Goal: Task Accomplishment & Management: Manage account settings

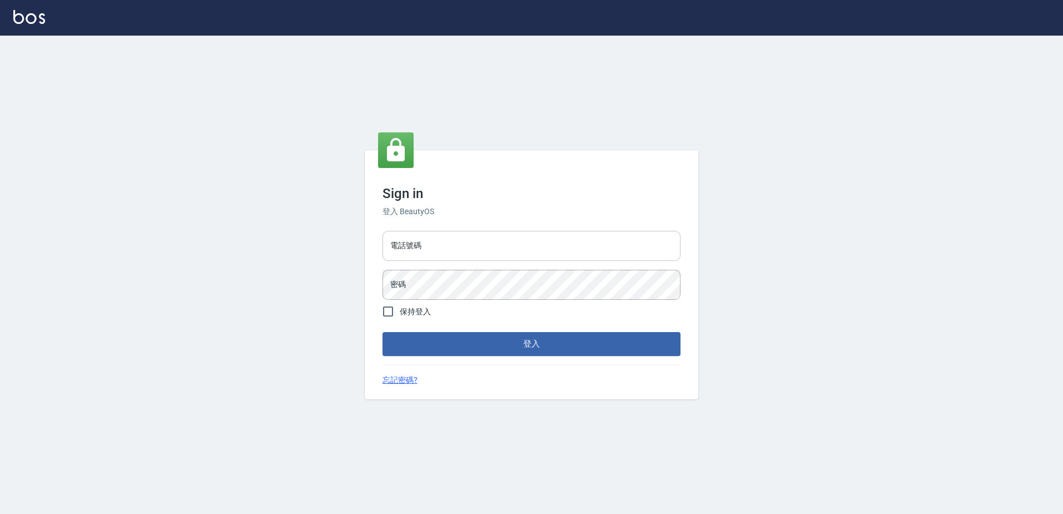
click at [505, 239] on input "電話號碼" at bounding box center [531, 246] width 298 height 30
type input "0426865599"
click at [382, 332] on button "登入" at bounding box center [531, 343] width 298 height 23
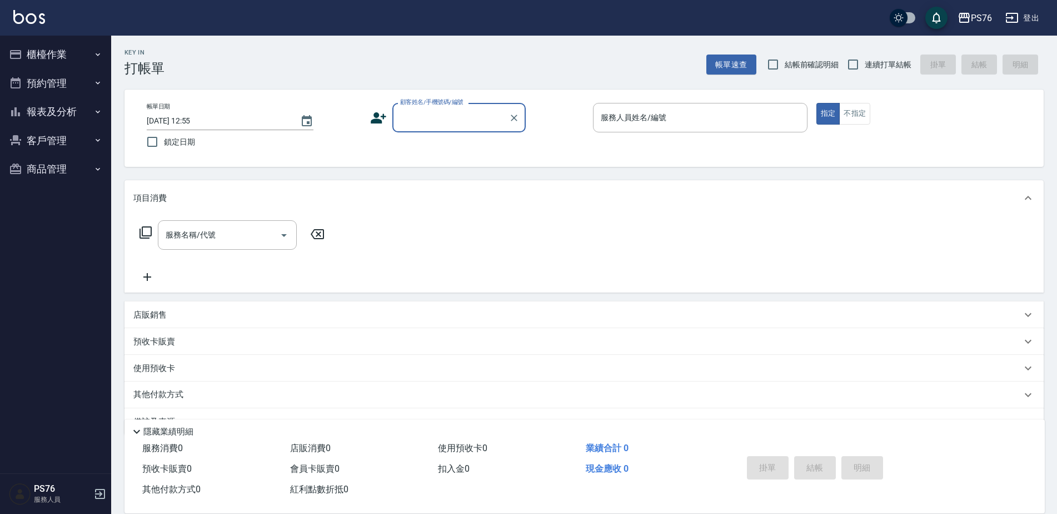
click at [60, 103] on button "報表及分析" at bounding box center [55, 111] width 102 height 29
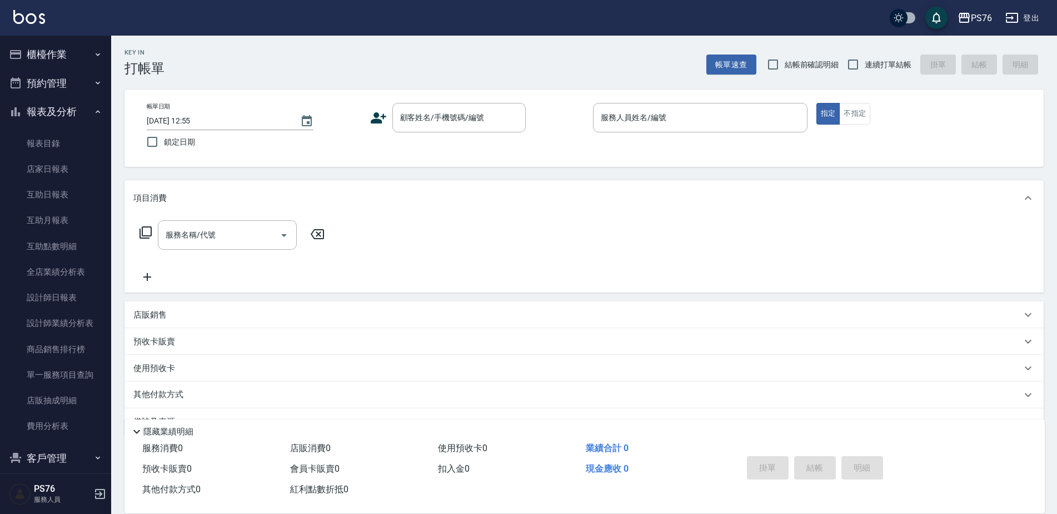
click at [59, 56] on button "櫃檯作業" at bounding box center [55, 54] width 102 height 29
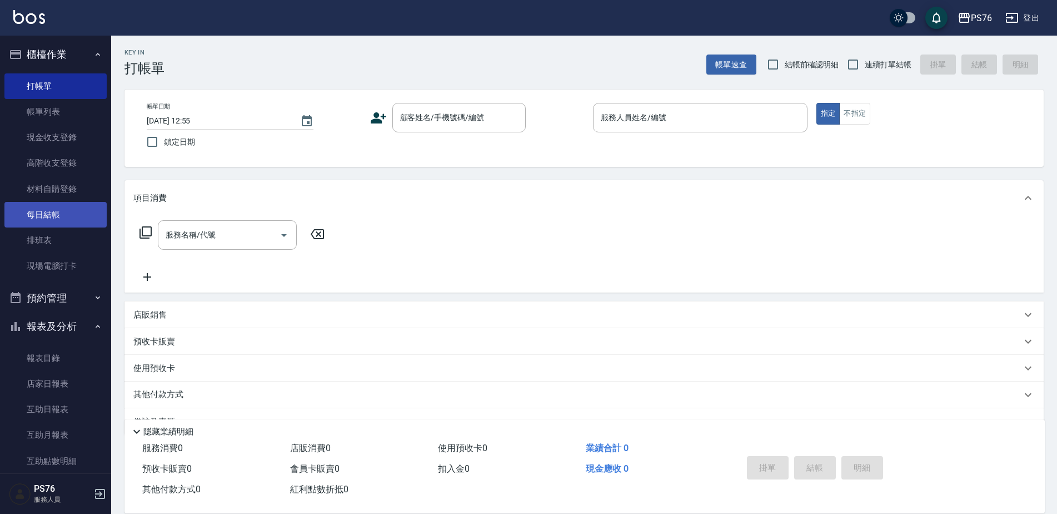
click at [74, 209] on link "每日結帳" at bounding box center [55, 215] width 102 height 26
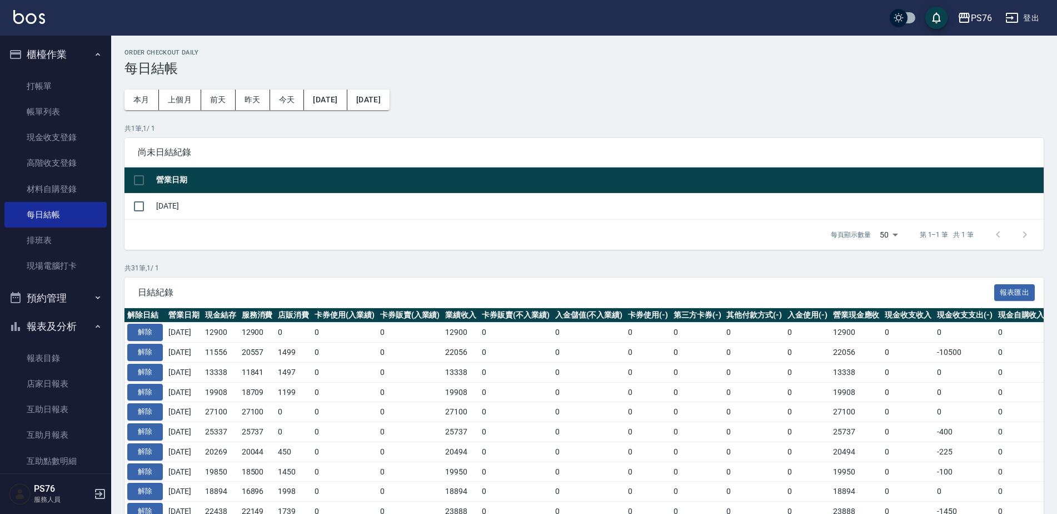
click at [148, 323] on td "解除" at bounding box center [145, 332] width 41 height 20
click at [151, 332] on button "解除" at bounding box center [145, 331] width 36 height 17
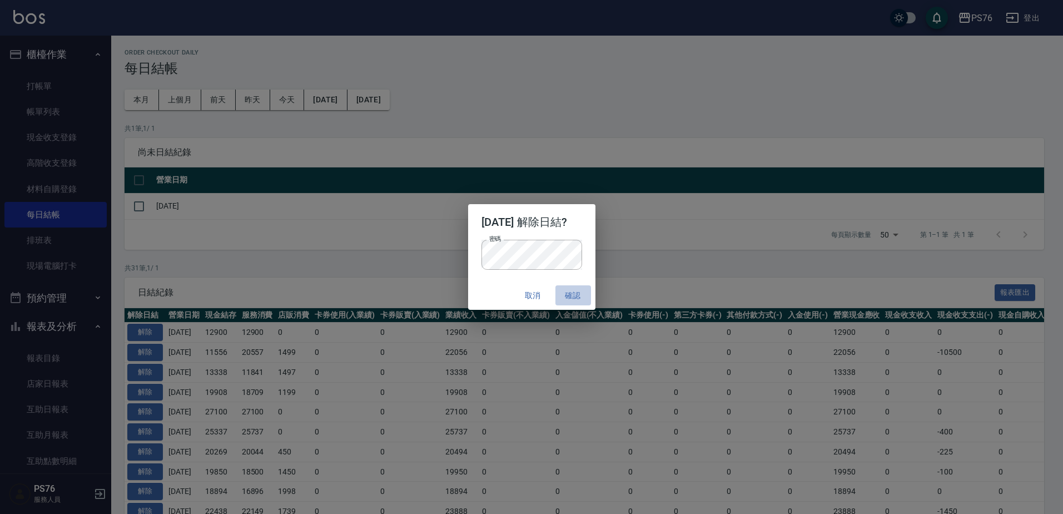
click at [569, 295] on button "確認" at bounding box center [573, 295] width 36 height 21
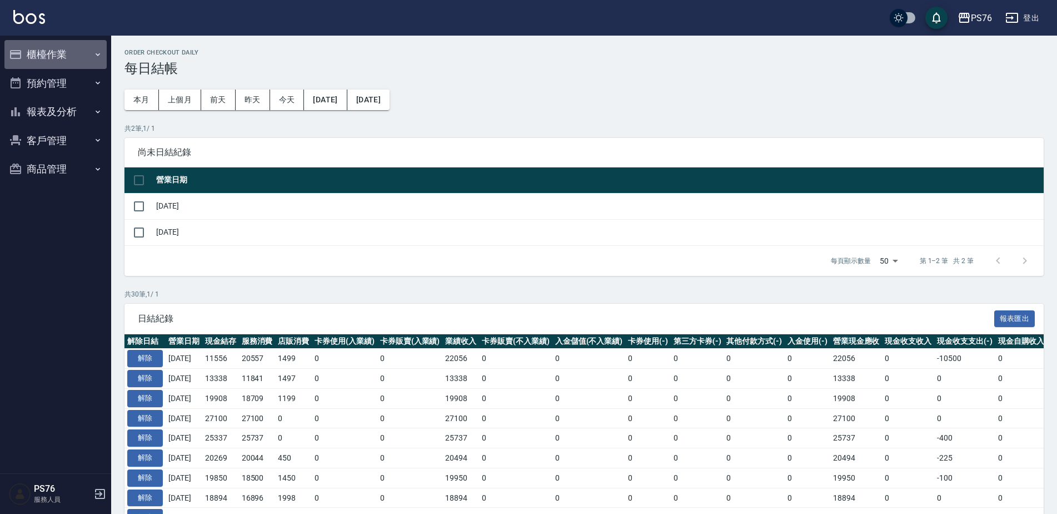
click at [72, 52] on button "櫃檯作業" at bounding box center [55, 54] width 102 height 29
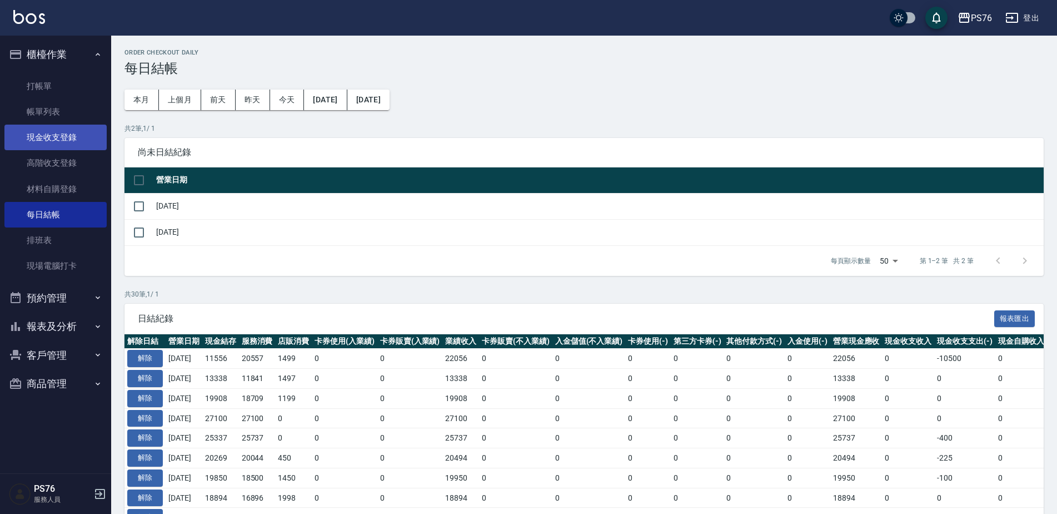
click at [76, 127] on link "現金收支登錄" at bounding box center [55, 138] width 102 height 26
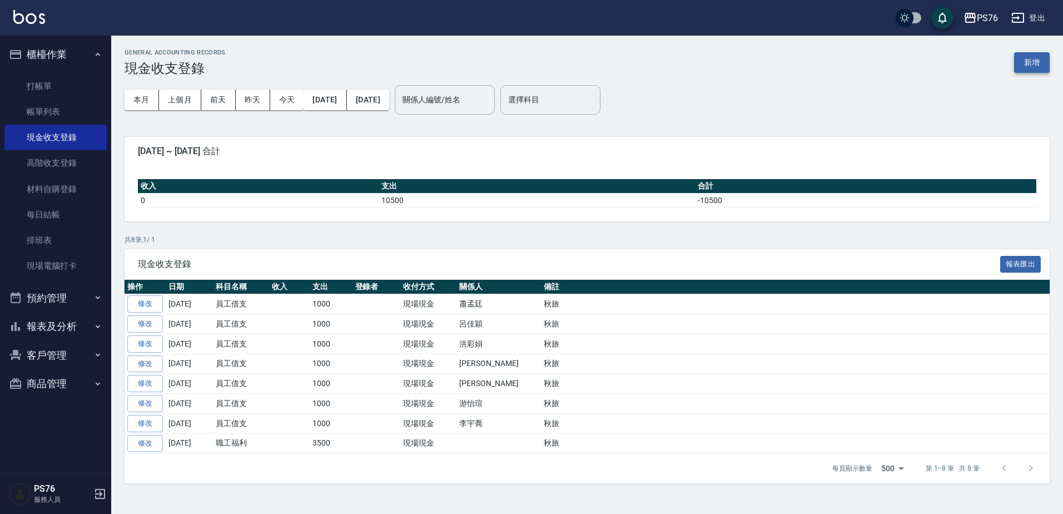
click at [1020, 65] on button "新增" at bounding box center [1032, 62] width 36 height 21
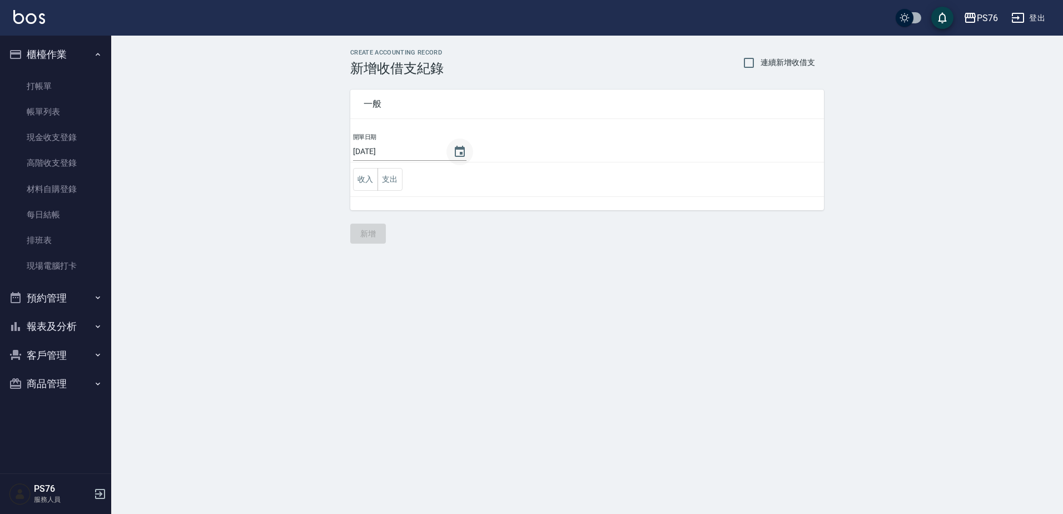
click at [453, 151] on icon "Choose date, selected date is 2025-09-04" at bounding box center [459, 151] width 13 height 13
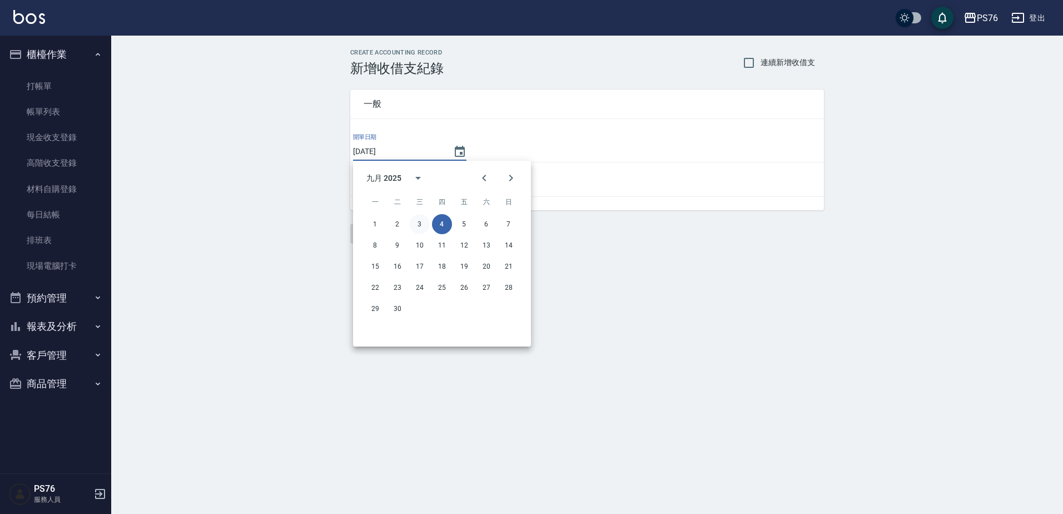
click at [425, 220] on button "3" at bounding box center [420, 224] width 20 height 20
type input "[DATE]"
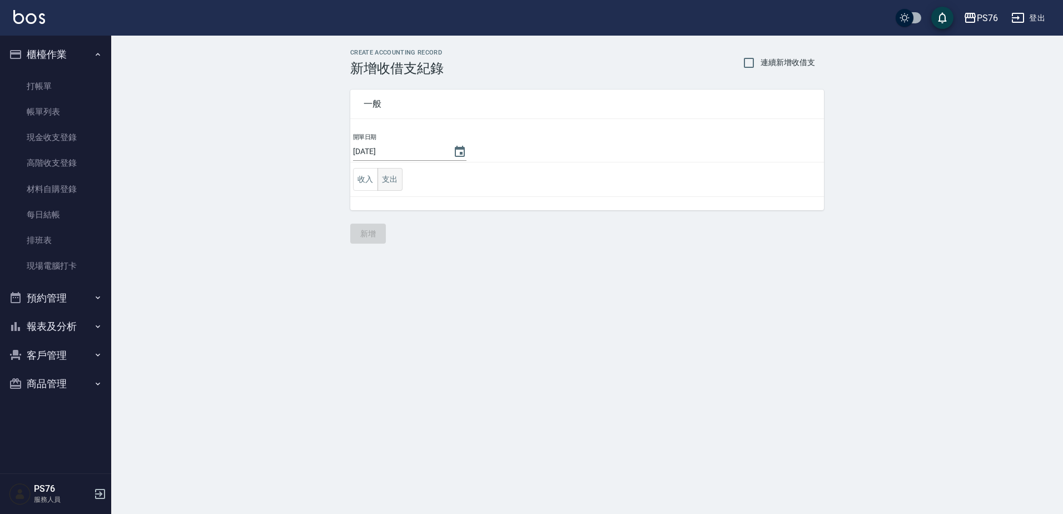
click at [396, 181] on button "支出" at bounding box center [389, 179] width 25 height 23
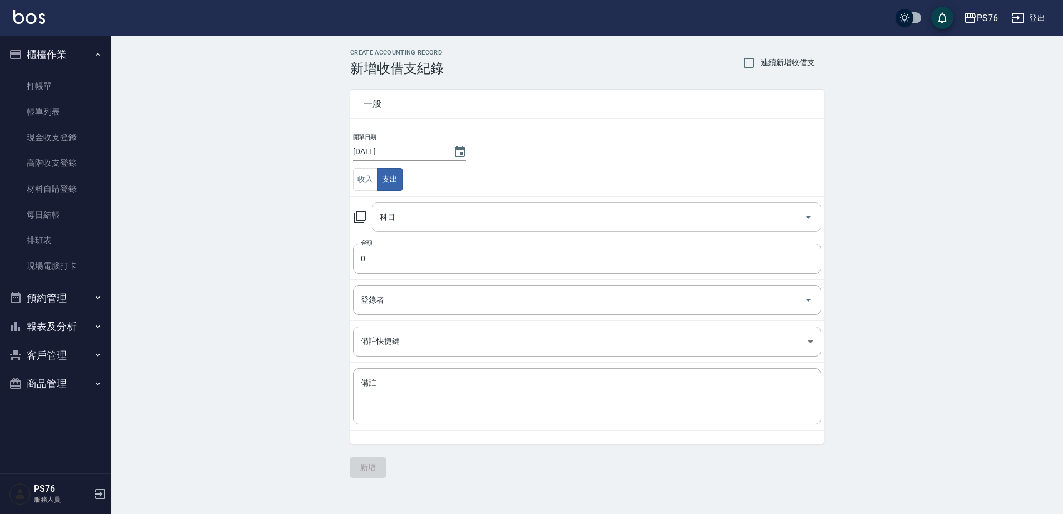
click at [468, 220] on input "科目" at bounding box center [588, 216] width 422 height 19
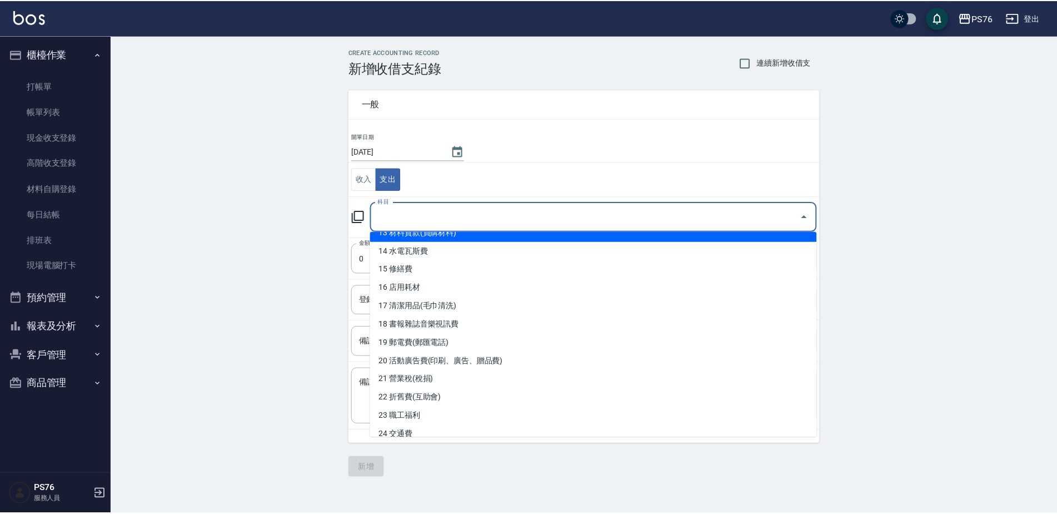
scroll to position [278, 0]
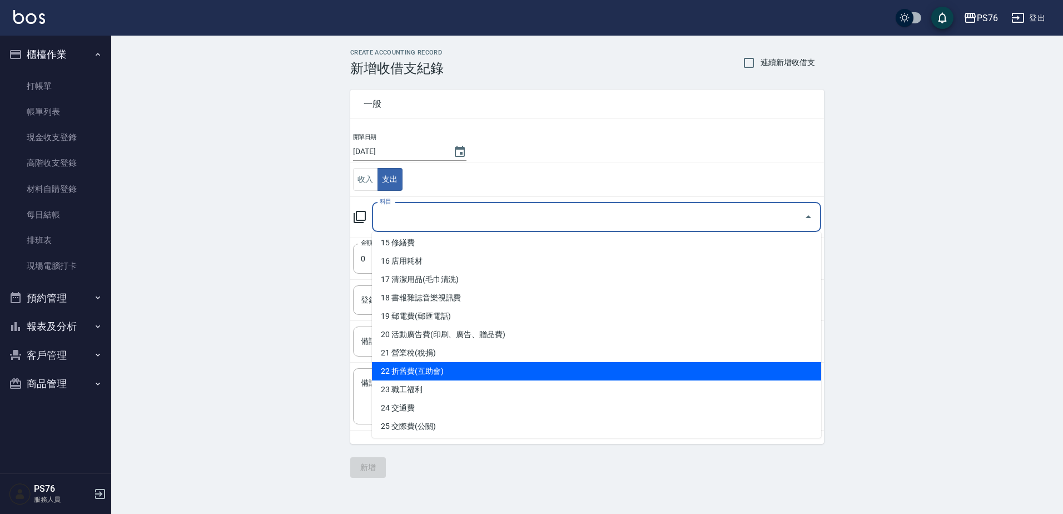
click at [541, 366] on li "22 折舊費(互助會)" at bounding box center [596, 371] width 449 height 18
type input "22 折舊費(互助會)"
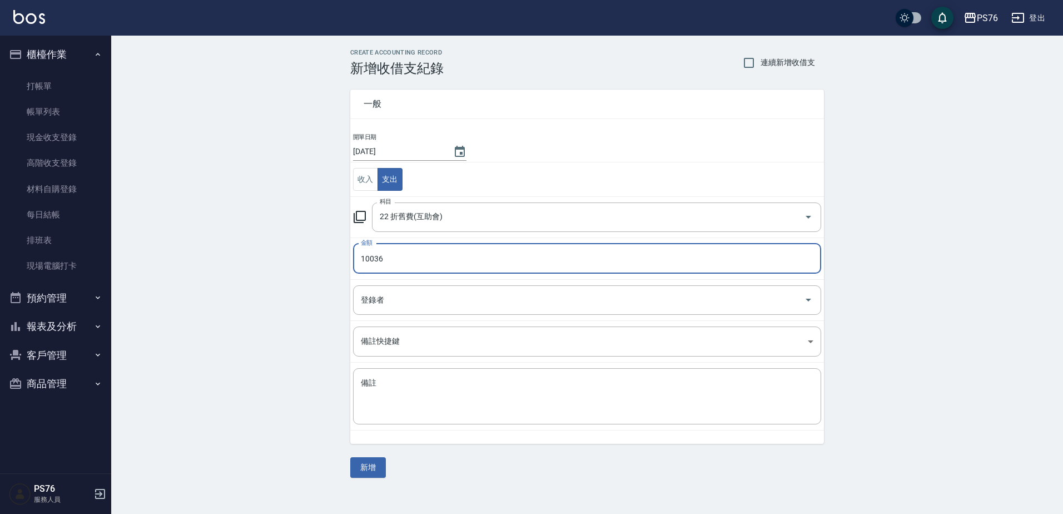
type input "10036"
click at [482, 430] on td "備註 x 備註" at bounding box center [587, 396] width 474 height 68
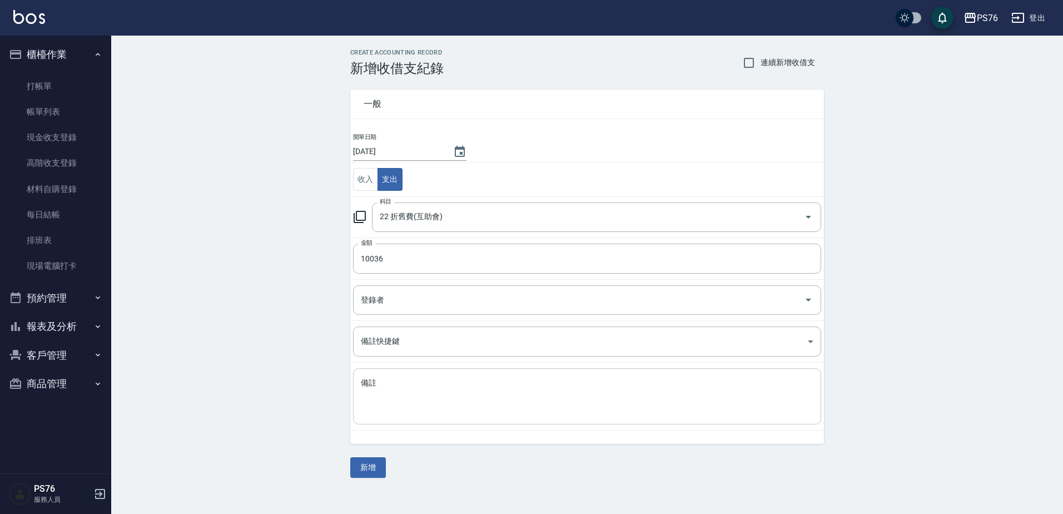
click at [475, 409] on textarea "備註" at bounding box center [587, 396] width 452 height 38
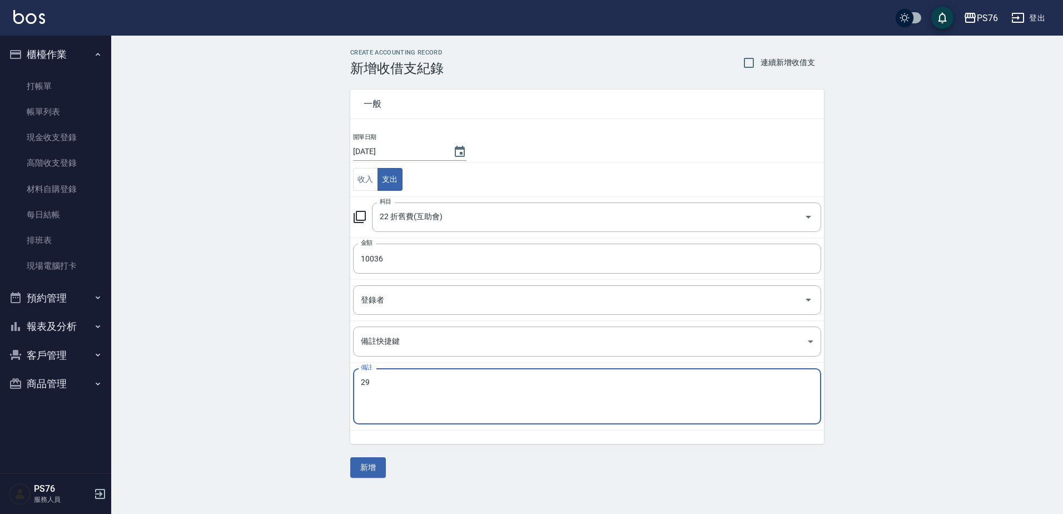
type textarea "2"
type textarea "帶"
type textarea "貸"
click at [380, 471] on button "新增" at bounding box center [368, 467] width 36 height 21
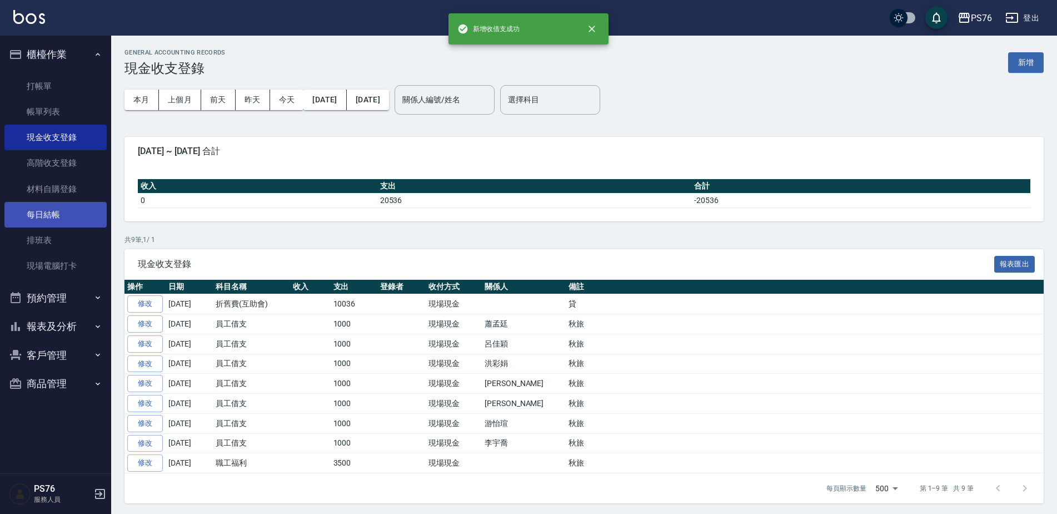
click at [53, 220] on link "每日結帳" at bounding box center [55, 215] width 102 height 26
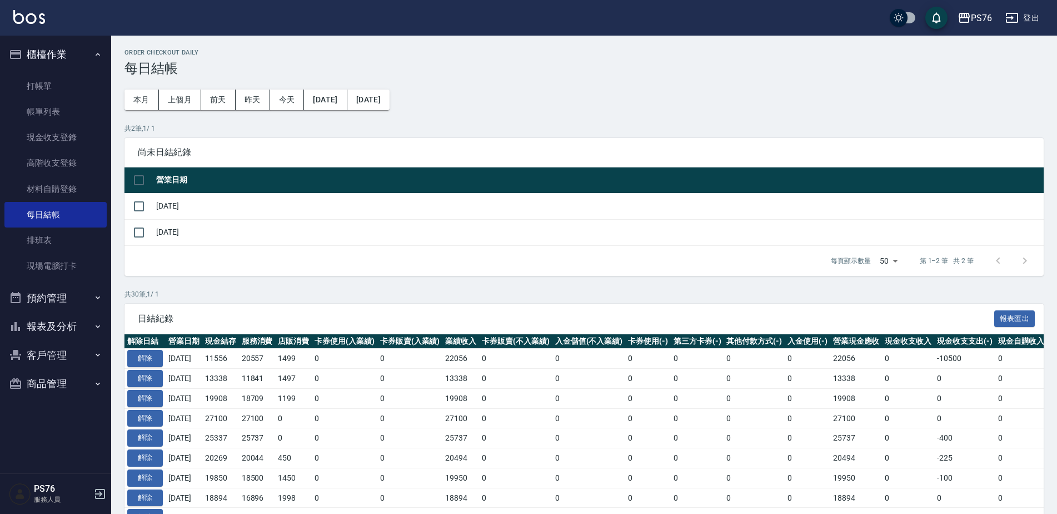
click at [182, 210] on td "[DATE]" at bounding box center [598, 206] width 890 height 26
click at [143, 207] on input "checkbox" at bounding box center [138, 206] width 23 height 23
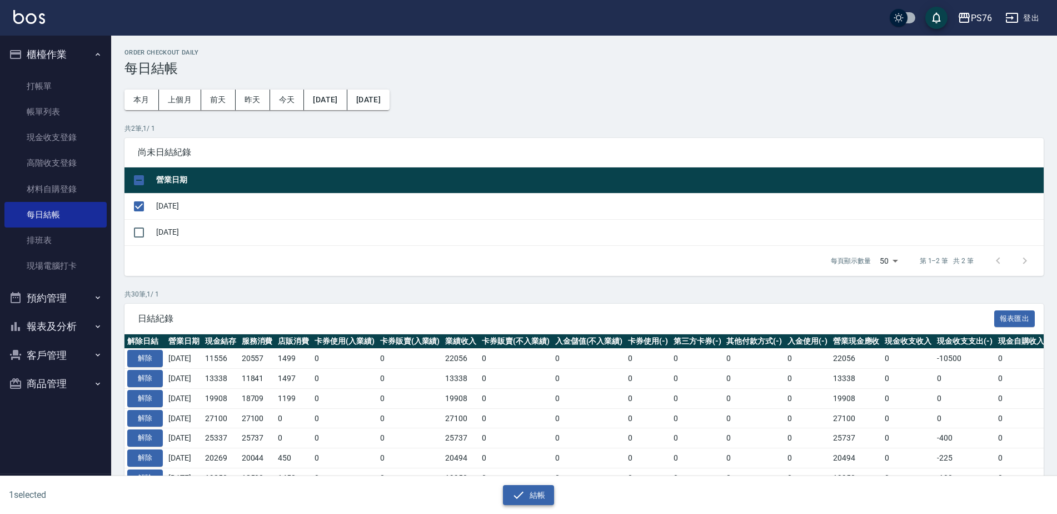
click at [535, 495] on button "結帳" at bounding box center [529, 495] width 52 height 21
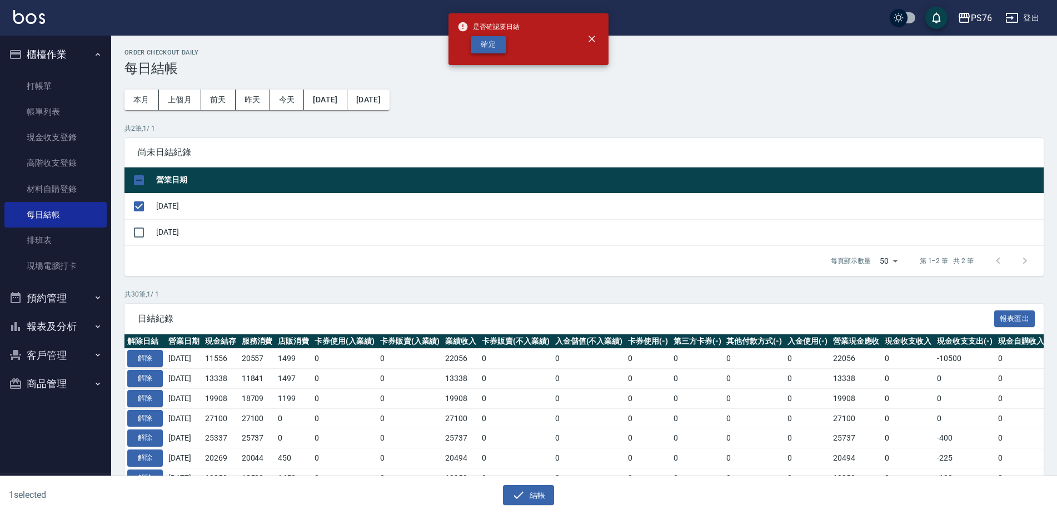
click at [488, 41] on button "確定" at bounding box center [489, 44] width 36 height 17
checkbox input "false"
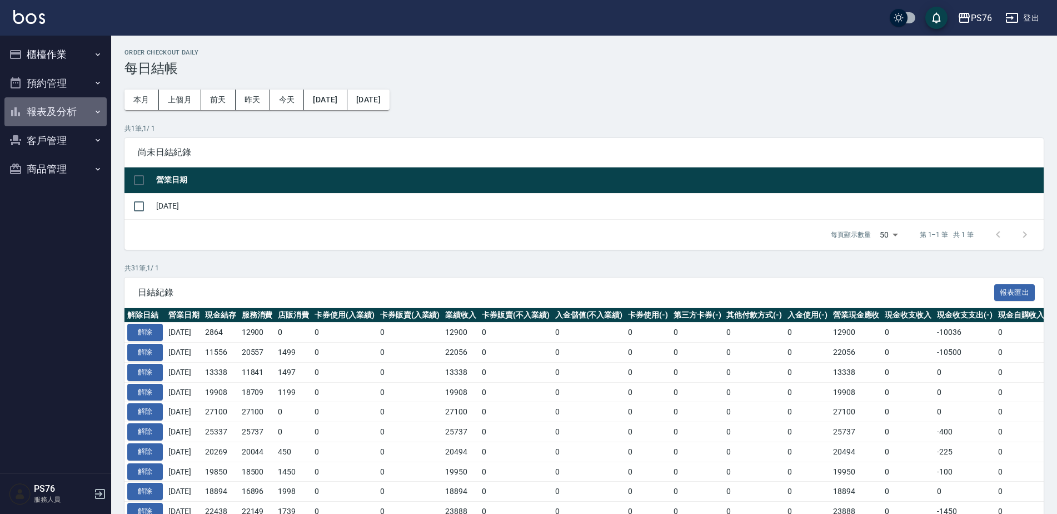
click at [69, 108] on button "報表及分析" at bounding box center [55, 111] width 102 height 29
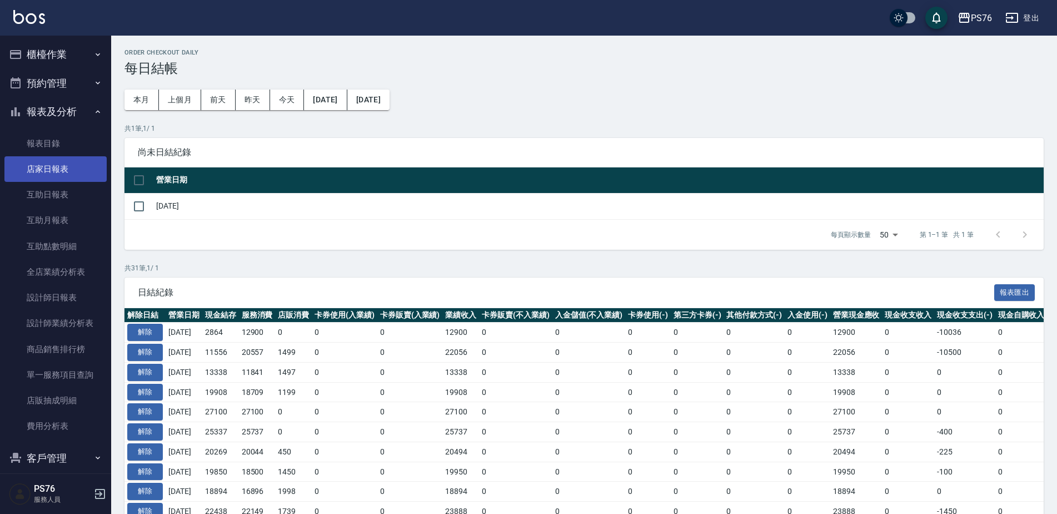
click at [64, 168] on link "店家日報表" at bounding box center [55, 169] width 102 height 26
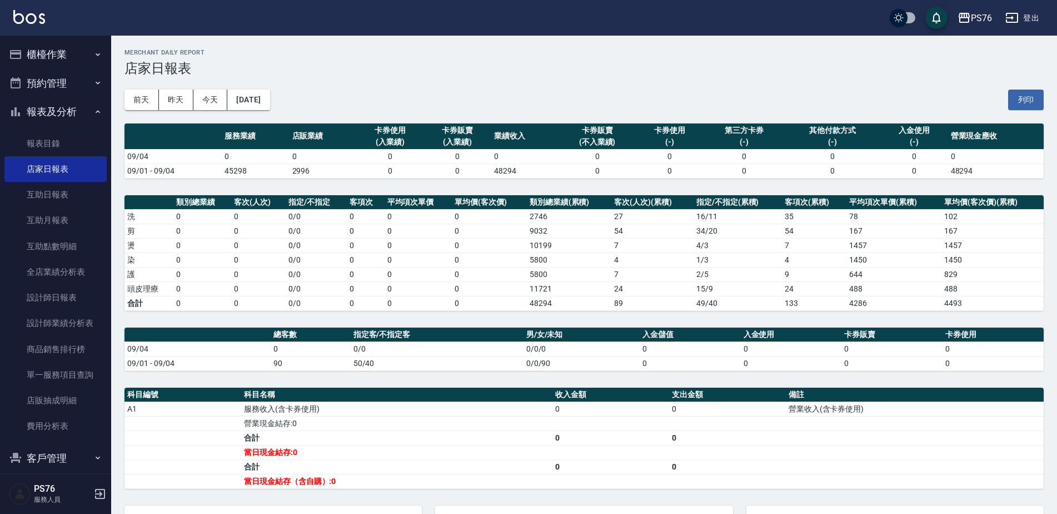
click at [245, 84] on div "前天 昨天 今天 2025/09/04 列印" at bounding box center [584, 99] width 919 height 47
click at [249, 102] on button "[DATE]" at bounding box center [248, 99] width 42 height 21
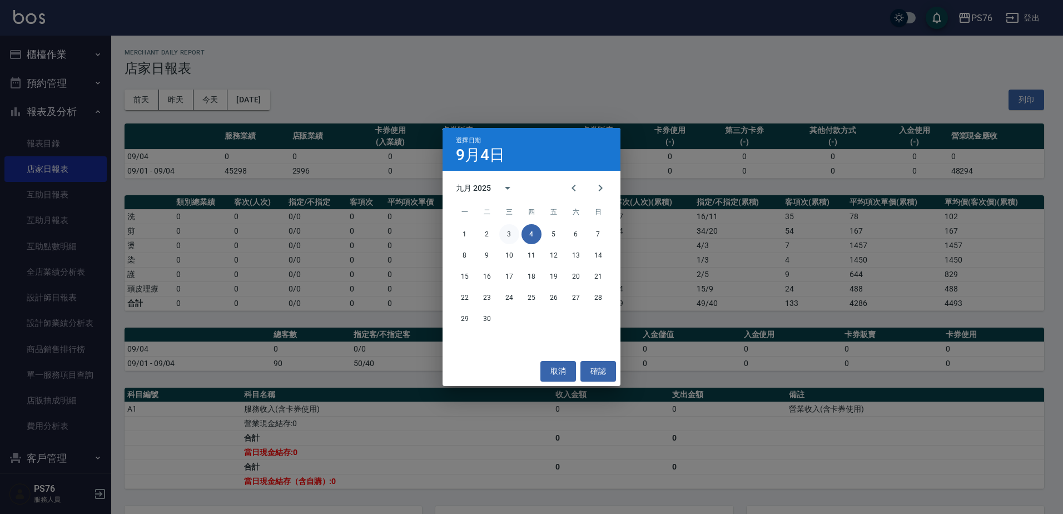
click at [515, 232] on button "3" at bounding box center [509, 234] width 20 height 20
